Goal: Entertainment & Leisure: Consume media (video, audio)

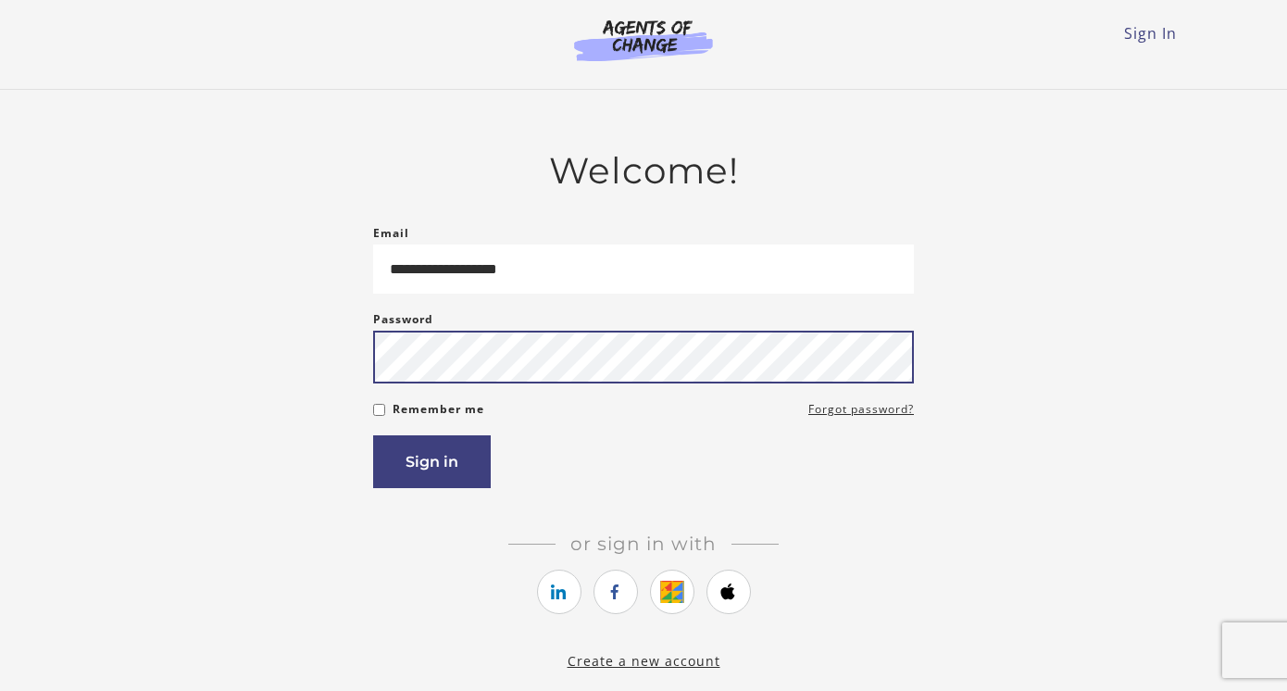
click at [373, 435] on button "Sign in" at bounding box center [432, 461] width 118 height 53
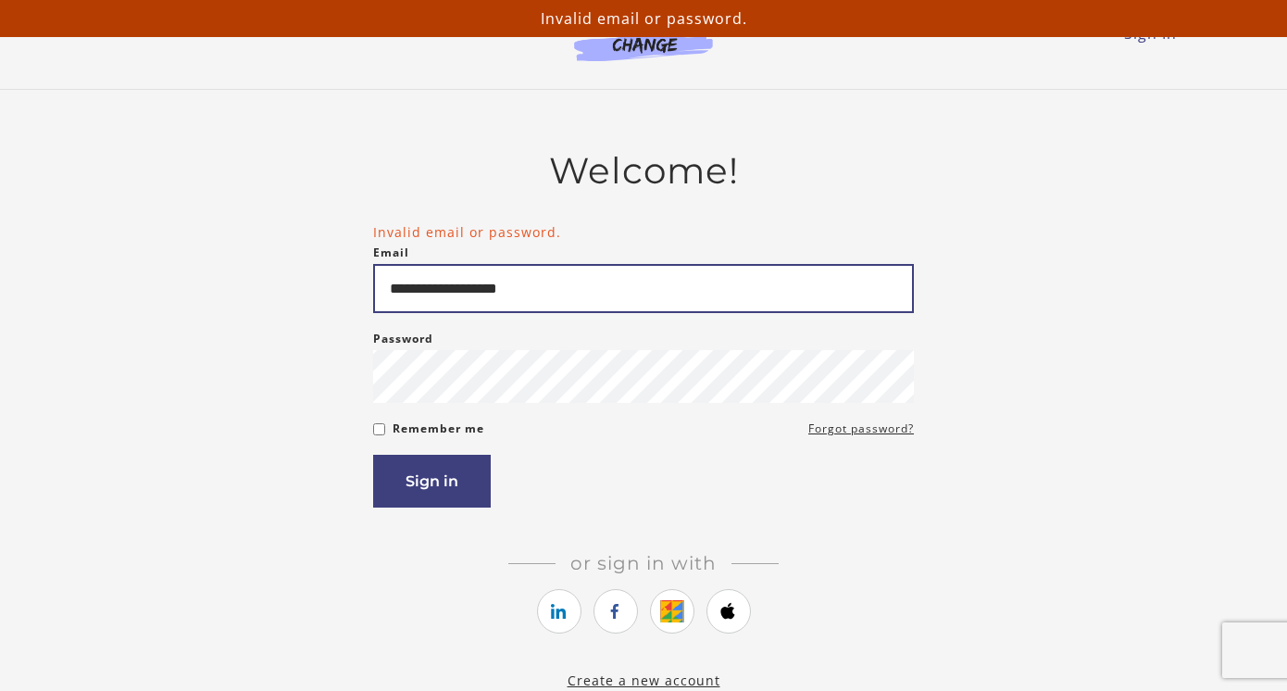
drag, startPoint x: 562, startPoint y: 295, endPoint x: 370, endPoint y: 299, distance: 192.7
click at [370, 299] on div "**********" at bounding box center [644, 420] width 1082 height 542
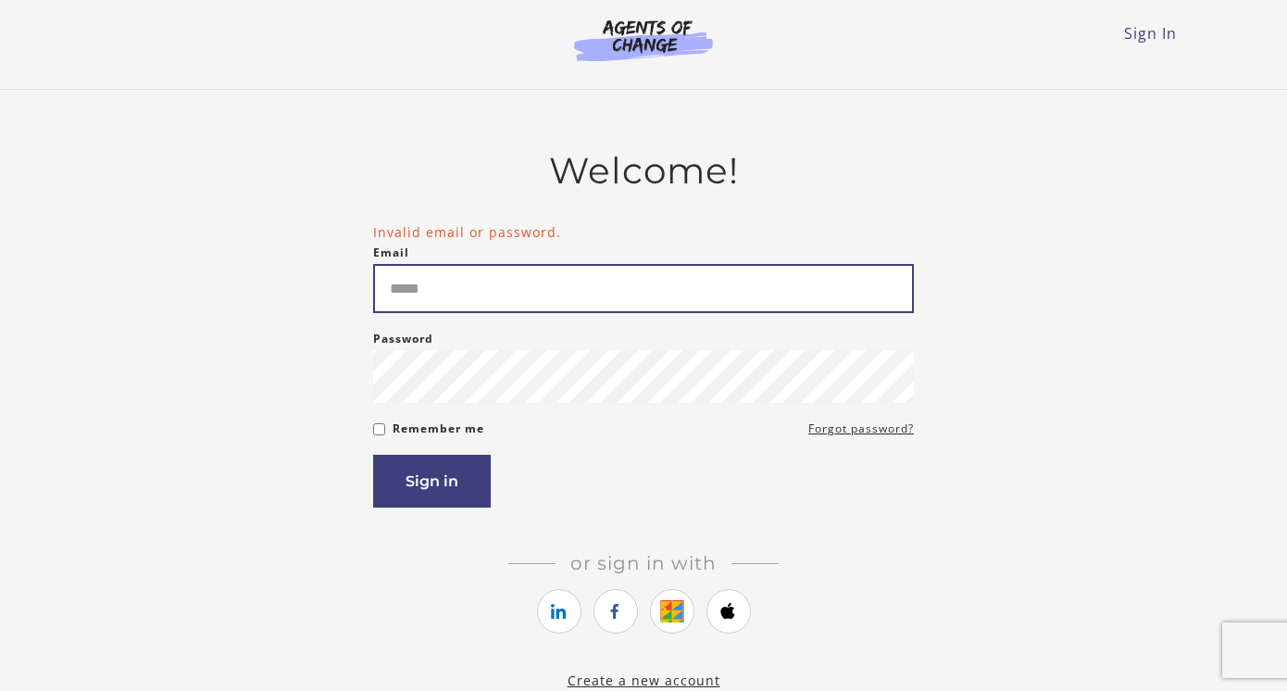
click at [456, 296] on input "Email" at bounding box center [643, 288] width 541 height 49
type input "**********"
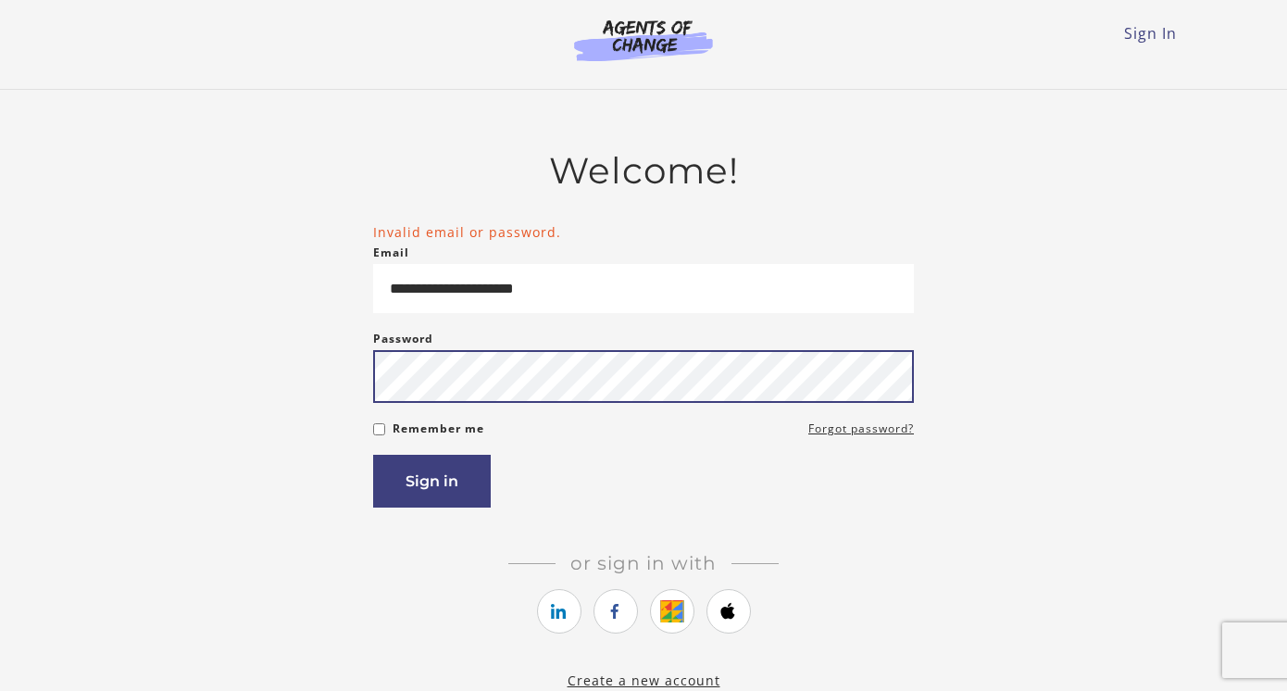
click at [373, 455] on button "Sign in" at bounding box center [432, 481] width 118 height 53
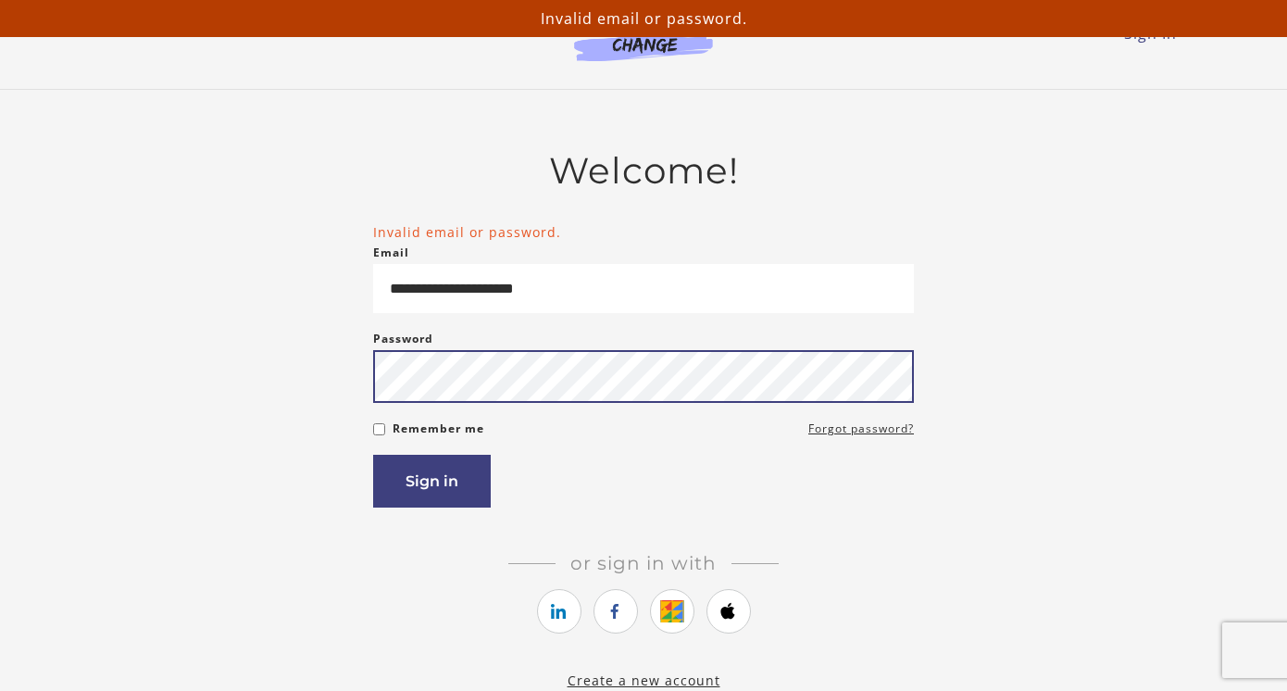
click at [373, 455] on button "Sign in" at bounding box center [432, 481] width 118 height 53
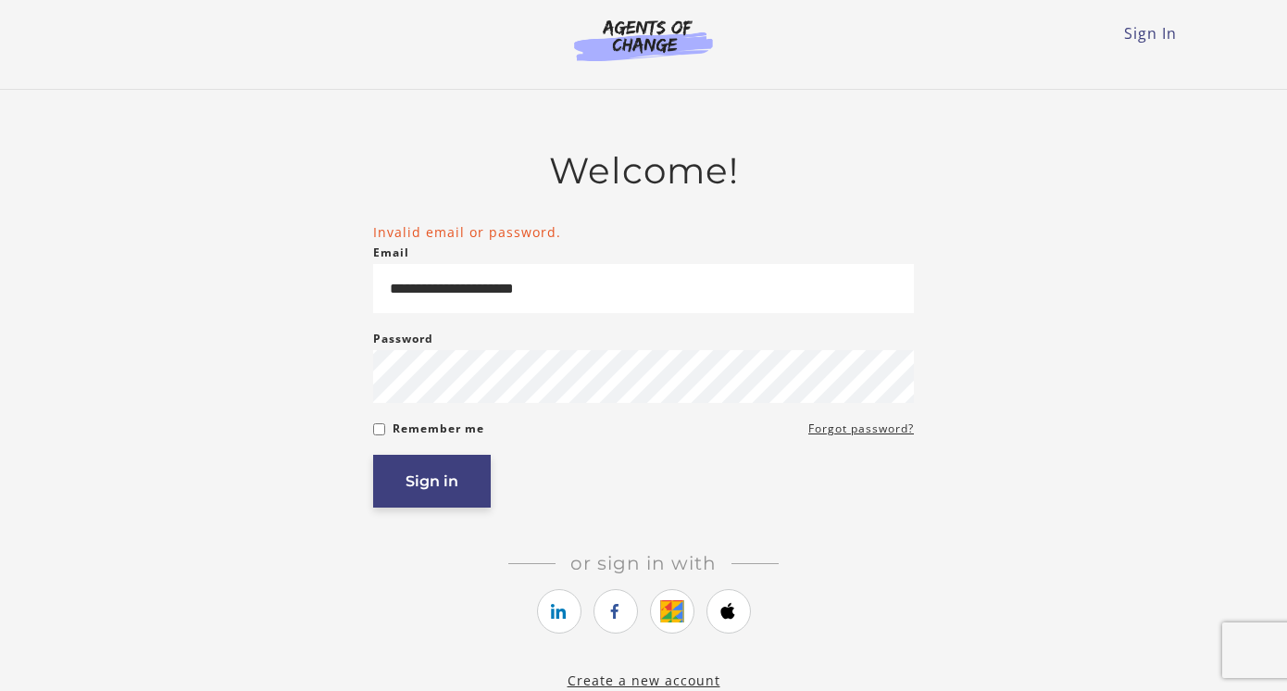
click at [406, 490] on button "Sign in" at bounding box center [432, 481] width 118 height 53
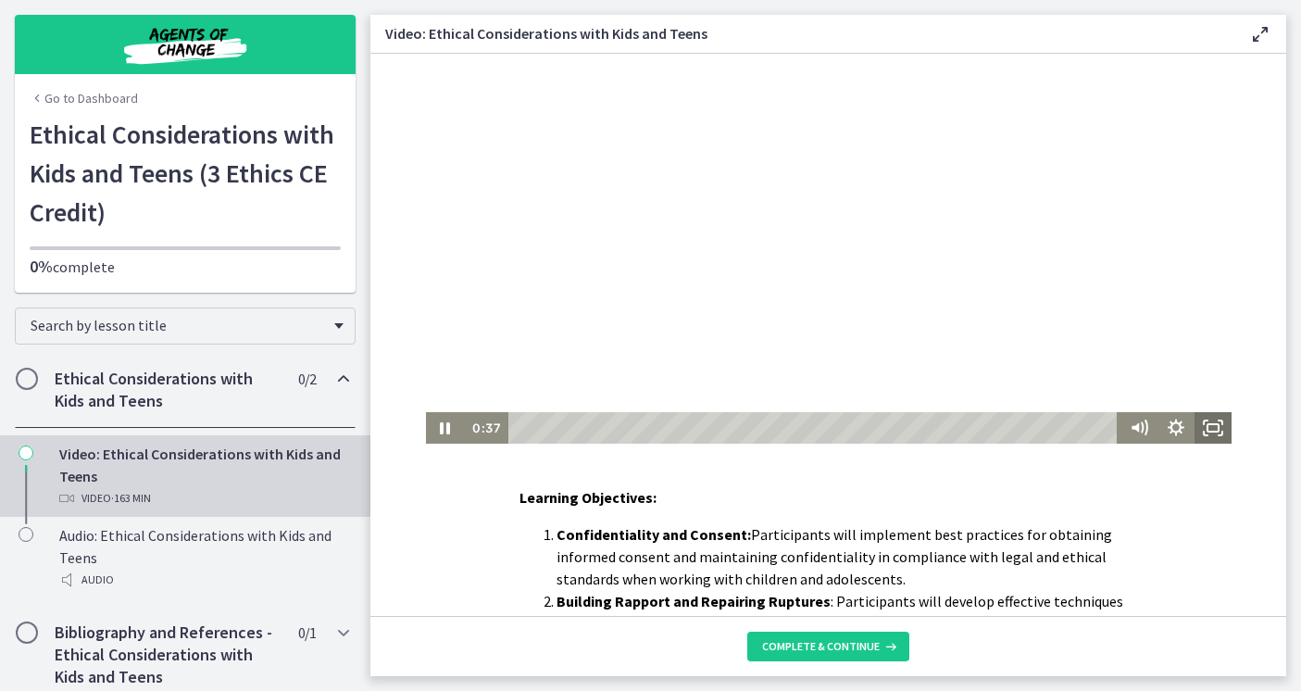
click at [1194, 420] on icon "Fullscreen" at bounding box center [1212, 427] width 37 height 31
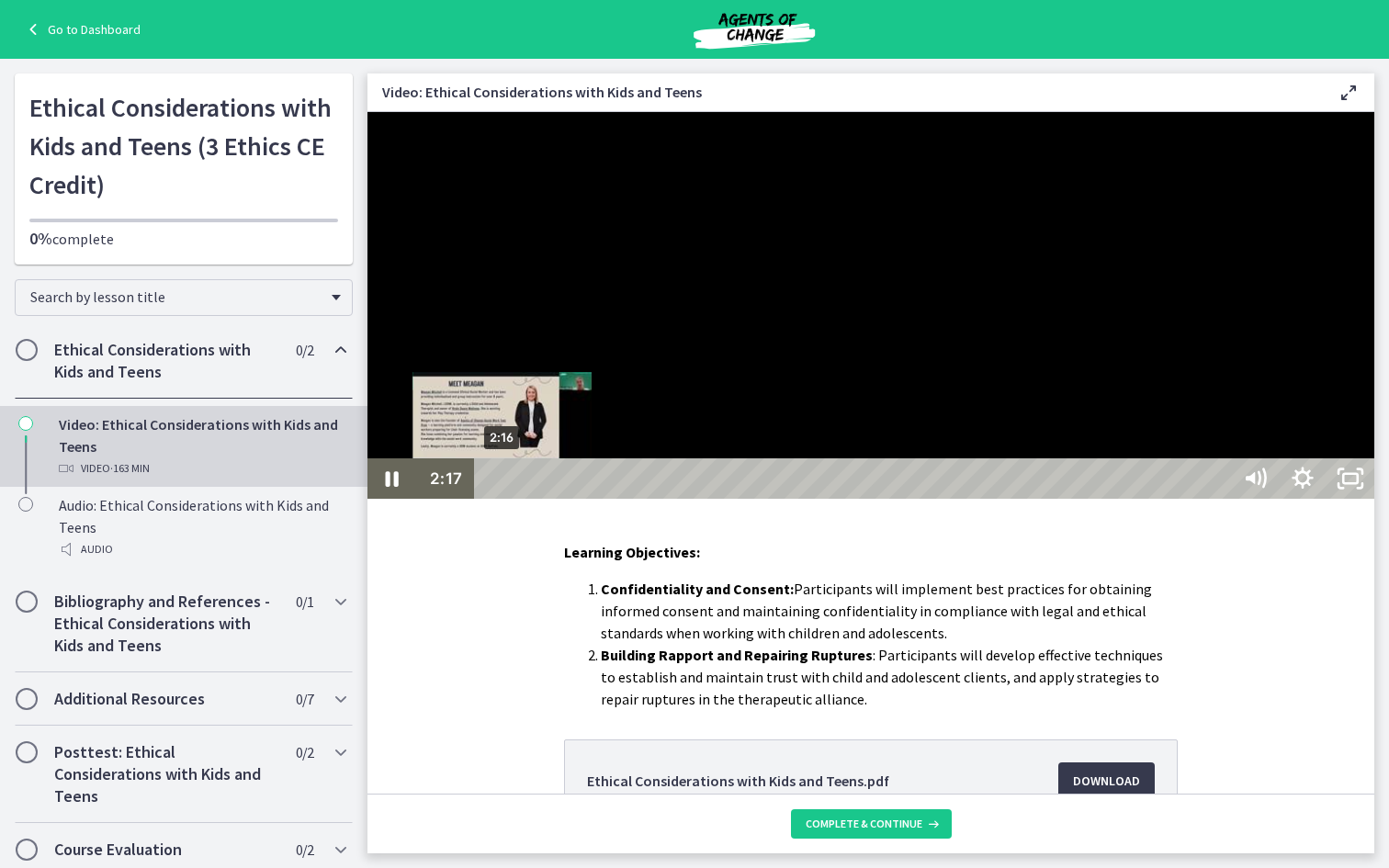
drag, startPoint x: 515, startPoint y: 961, endPoint x: 504, endPoint y: 962, distance: 11.0
click at [504, 486] on div "Playbar" at bounding box center [502, 479] width 14 height 14
click at [517, 486] on div "Playbar" at bounding box center [515, 479] width 14 height 14
click at [522, 486] on div "Playbar" at bounding box center [521, 479] width 14 height 14
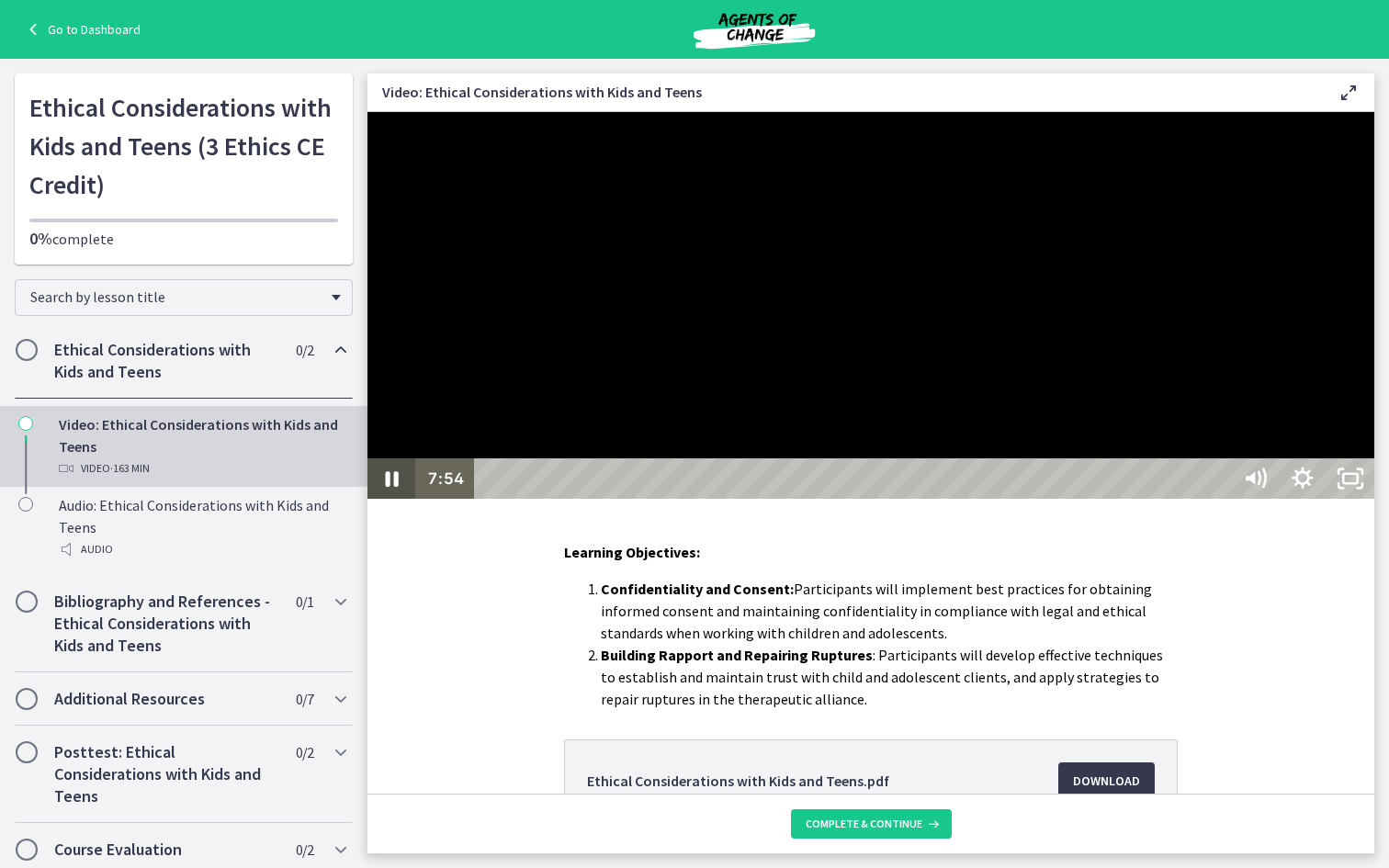
click at [386, 487] on icon "Pause" at bounding box center [392, 479] width 13 height 16
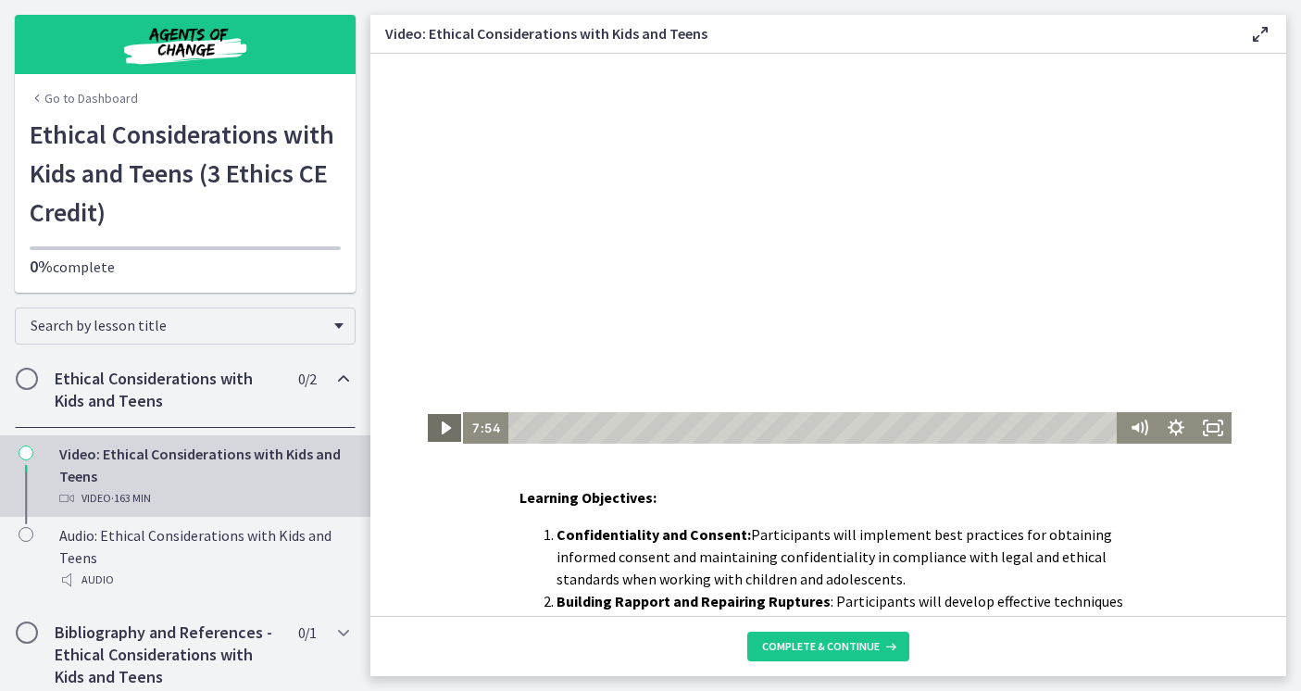
click at [427, 421] on icon "Play Video" at bounding box center [445, 427] width 37 height 31
click at [1194, 430] on icon "Fullscreen" at bounding box center [1212, 427] width 37 height 31
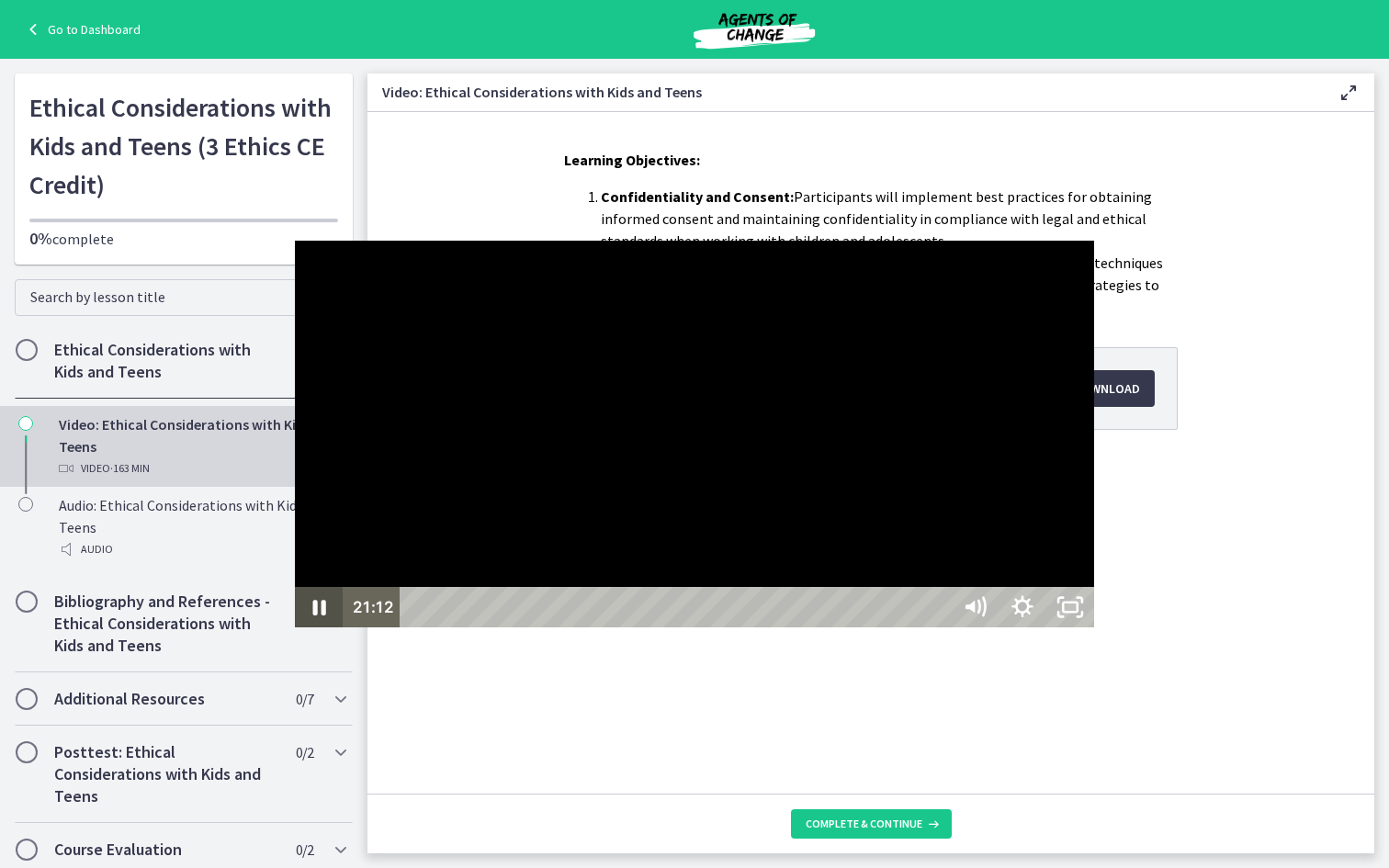
click at [295, 628] on icon "Pause" at bounding box center [318, 607] width 48 height 41
